Goal: Check status: Check status

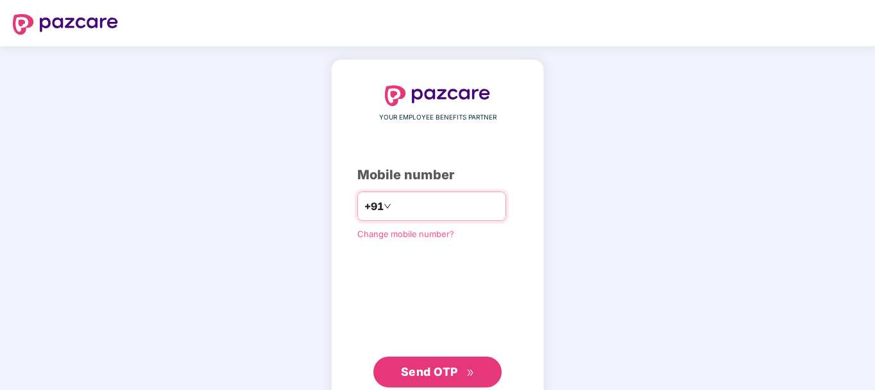
type input "**********"
click at [416, 370] on span "Send OTP" at bounding box center [429, 370] width 57 height 13
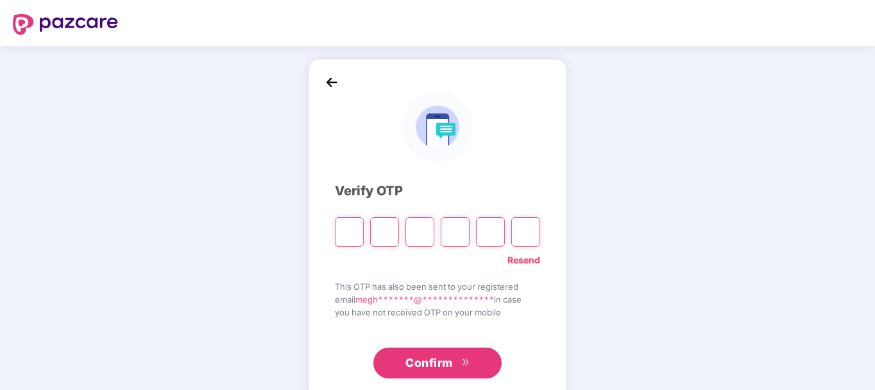
type input "*"
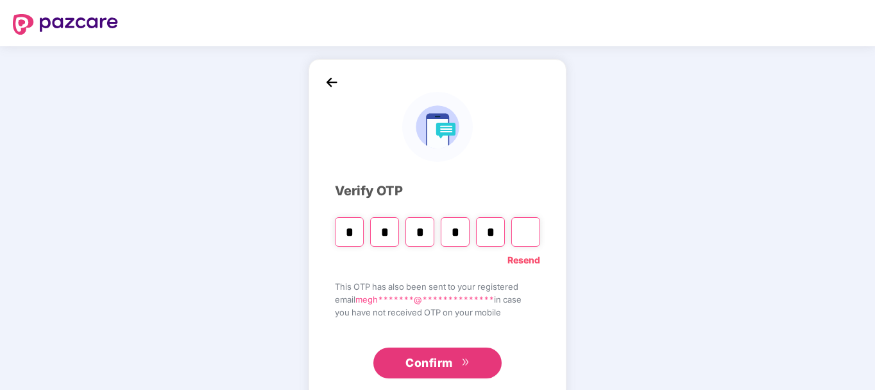
type input "*"
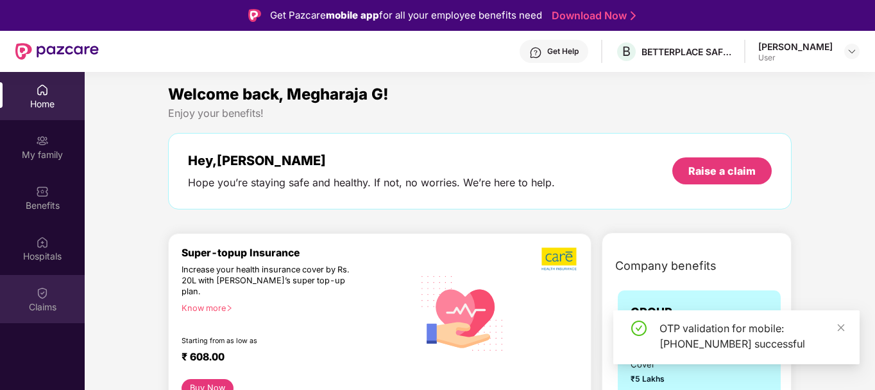
click at [44, 300] on div "Claims" at bounding box center [42, 306] width 85 height 13
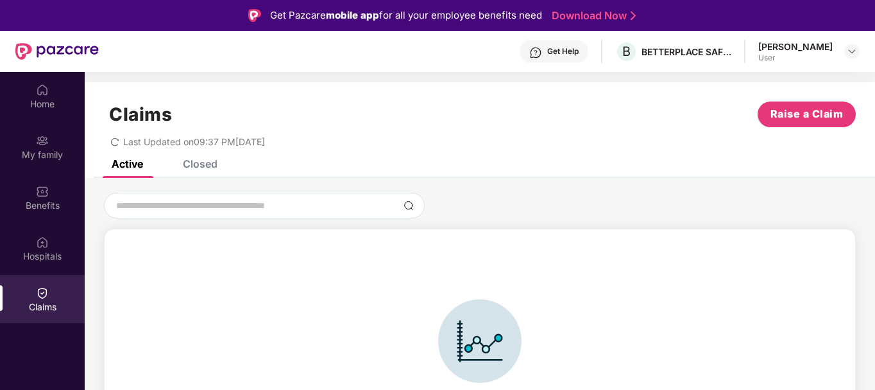
click at [198, 161] on div "Closed" at bounding box center [200, 163] width 35 height 13
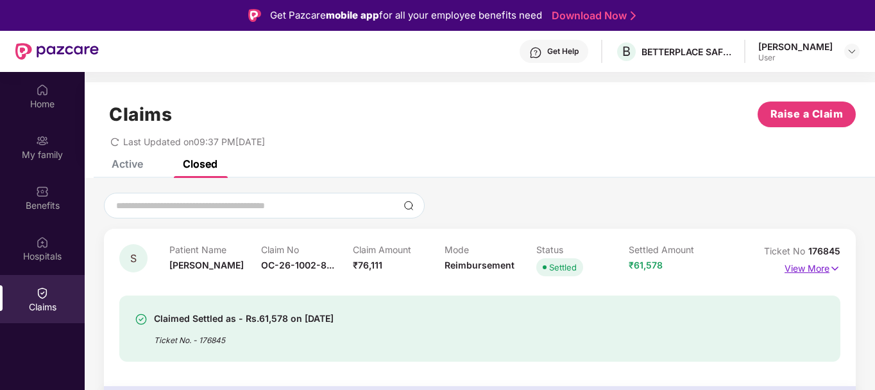
click at [815, 266] on p "View More" at bounding box center [813, 266] width 56 height 17
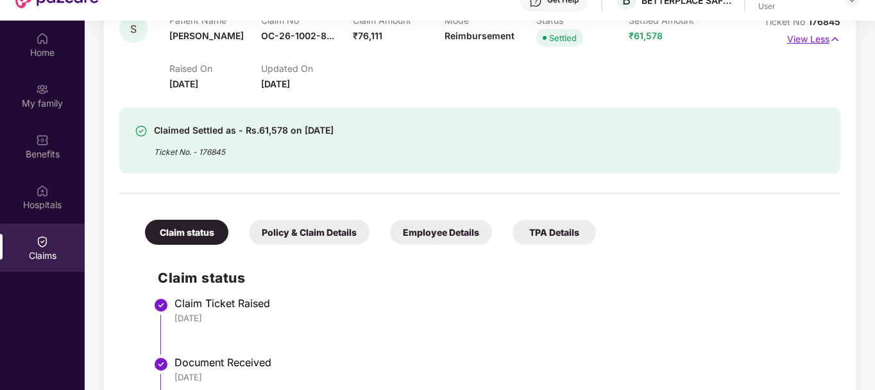
scroll to position [152, 0]
